Goal: Information Seeking & Learning: Learn about a topic

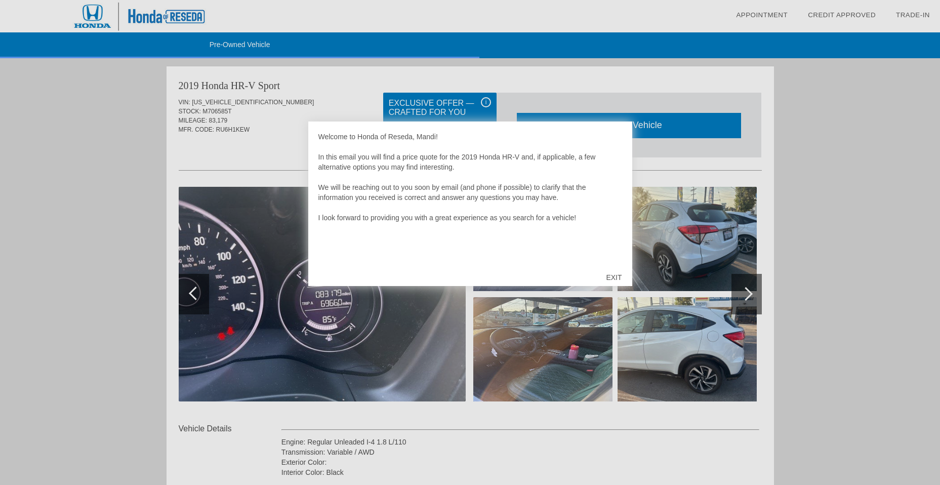
click at [613, 273] on div "EXIT" at bounding box center [613, 277] width 36 height 30
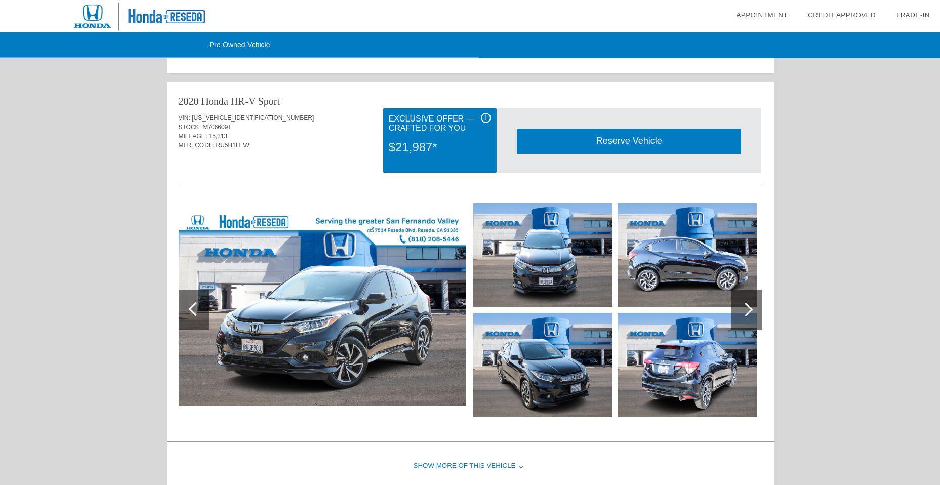
scroll to position [1017, 0]
click at [223, 117] on span "[US_VEHICLE_IDENTIFICATION_NUMBER]" at bounding box center [253, 117] width 122 height 7
copy span "[US_VEHICLE_IDENTIFICATION_NUMBER]"
click at [217, 127] on span "M706609T" at bounding box center [216, 126] width 29 height 7
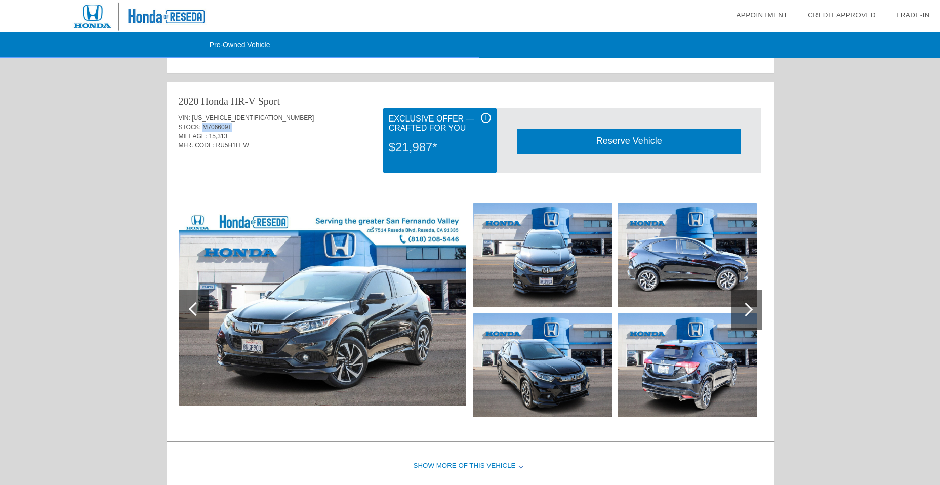
click at [217, 127] on span "M706609T" at bounding box center [216, 126] width 29 height 7
copy span "M706609T"
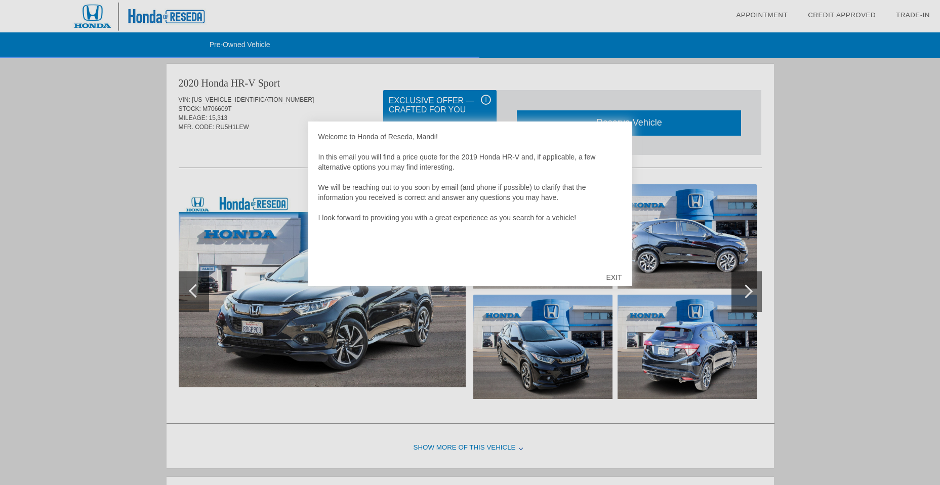
click at [620, 276] on div "EXIT" at bounding box center [613, 277] width 36 height 30
click at [610, 276] on div "EXIT" at bounding box center [613, 277] width 36 height 30
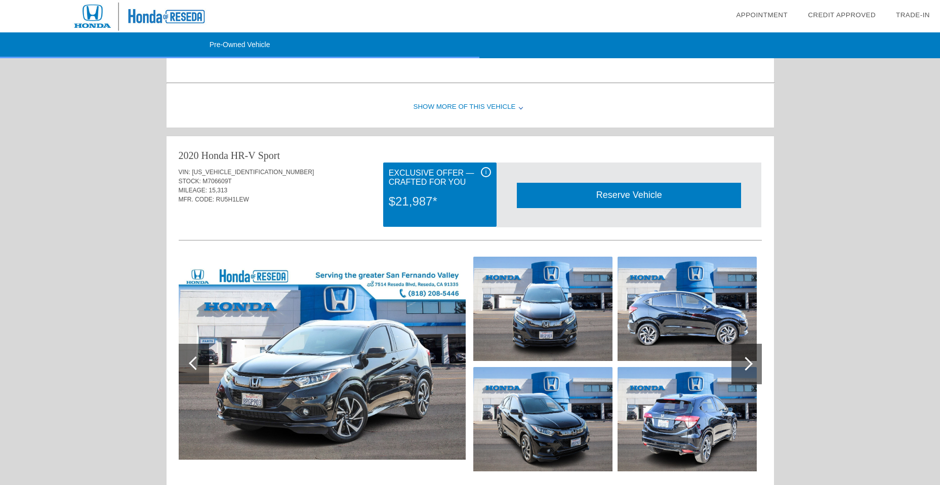
scroll to position [963, 0]
click at [400, 191] on div "$21,987*" at bounding box center [440, 202] width 102 height 26
click at [483, 168] on div "i" at bounding box center [486, 172] width 10 height 10
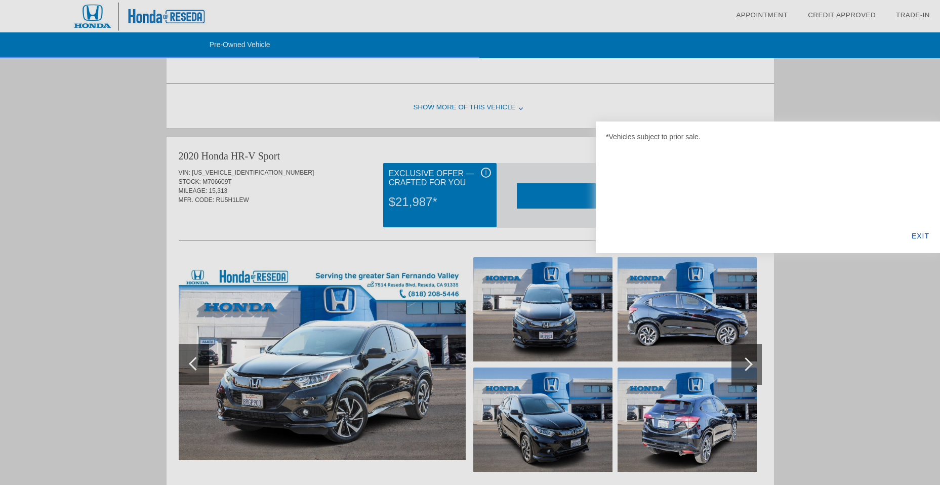
click at [914, 235] on div "EXIT" at bounding box center [920, 236] width 39 height 34
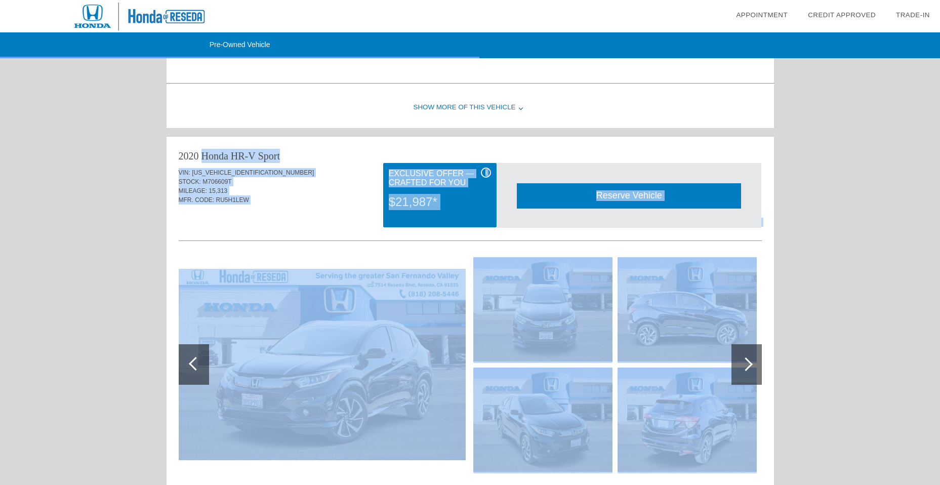
drag, startPoint x: 157, startPoint y: 142, endPoint x: 746, endPoint y: 406, distance: 645.7
click at [746, 406] on div "Pre-Owned Vehicle date_range Appointment check_box Credit Approved collections_…" at bounding box center [470, 66] width 940 height 2059
click at [6, 263] on div "Pre-Owned Vehicle date_range Appointment check_box Credit Approved collections_…" at bounding box center [470, 66] width 940 height 2059
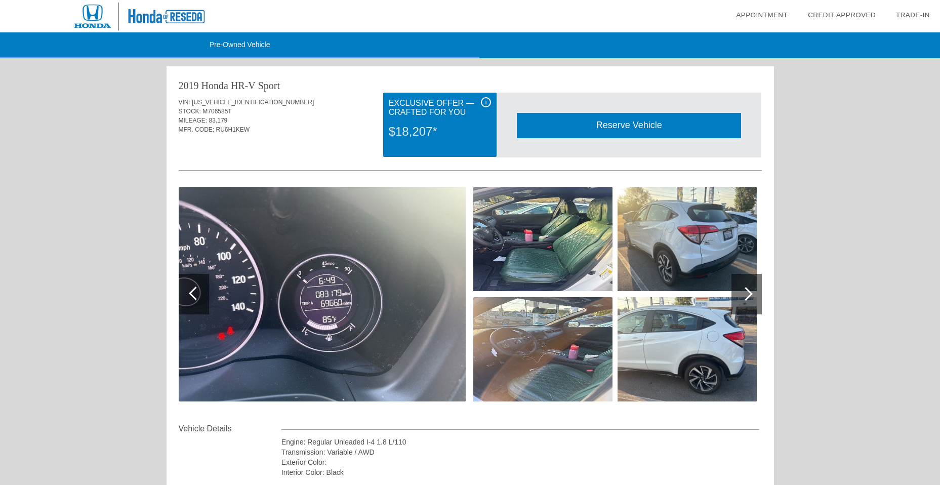
scroll to position [0, 0]
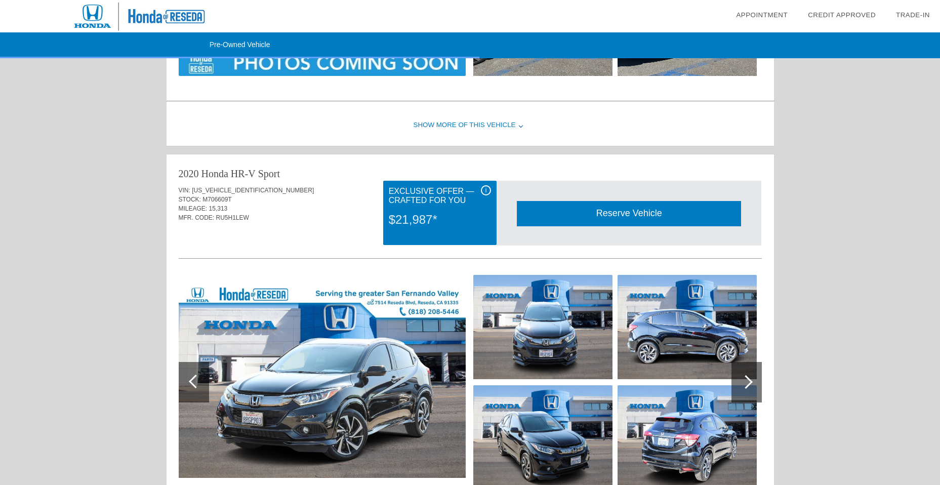
scroll to position [945, 0]
